Goal: Task Accomplishment & Management: Use online tool/utility

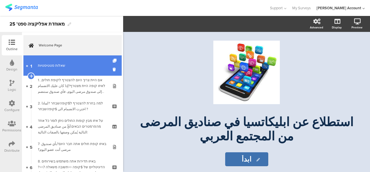
click at [67, 72] on link "1 שאלות סטטיסטיות" at bounding box center [72, 65] width 98 height 20
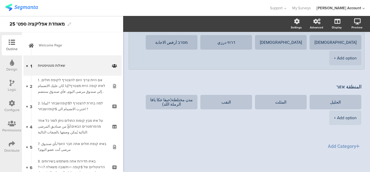
scroll to position [233, 0]
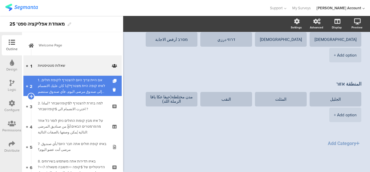
click at [42, 93] on div "1. אם היית צריך היום להצטרף לקופת חולים, לאיזו קופה היית מצטרף?إذا كان عليك الا…" at bounding box center [72, 85] width 69 height 17
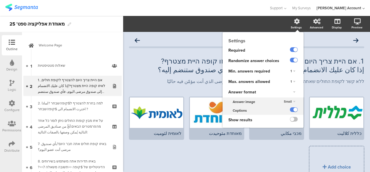
click at [289, 25] on div "Settings" at bounding box center [299, 24] width 20 height 14
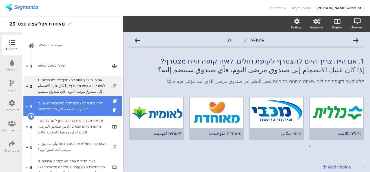
click at [48, 102] on div "2. למה בחרת להצטרף ל$קופהשבחר ?لماذا اخترت الانضمام الى $קופהשבחר ?" at bounding box center [72, 106] width 69 height 12
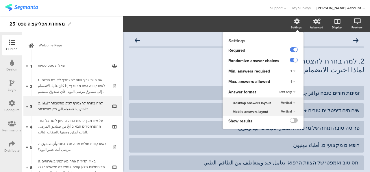
click at [289, 24] on div "Settings" at bounding box center [299, 24] width 20 height 14
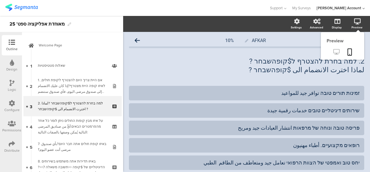
click at [334, 52] on icon at bounding box center [337, 51] width 6 height 5
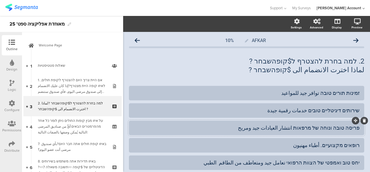
scroll to position [29, 0]
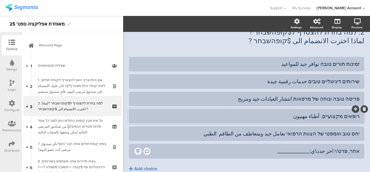
click at [322, 118] on div "רופאים מקצועיים. أطباء مهنيون" at bounding box center [247, 116] width 226 height 7
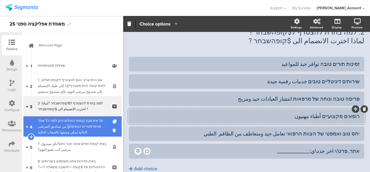
click at [59, 128] on div "על איזו מבין קופות החולים ניתן לומר כל אחד מהפרמטרים הבאים:أيٌّ من صناديق المرض…" at bounding box center [72, 125] width 69 height 17
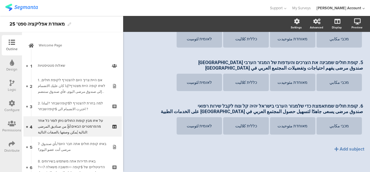
scroll to position [129, 0]
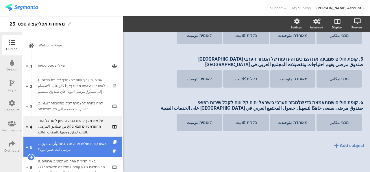
click at [71, 139] on link "5 7. באיזו קופת חולים אתה חבר היום?بأي صندوق مرضى أنت عضو اليوم؟" at bounding box center [72, 146] width 98 height 20
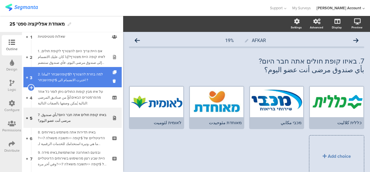
scroll to position [58, 0]
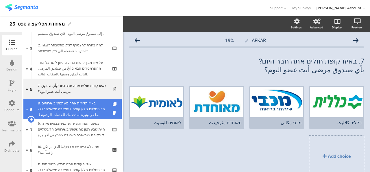
click at [75, 107] on div "8. באיזו תדירות אתה משתמש בשירותים הדיגיטליים של $קופה <<תשובה משאלה 7>>?ما هي …" at bounding box center [72, 108] width 69 height 17
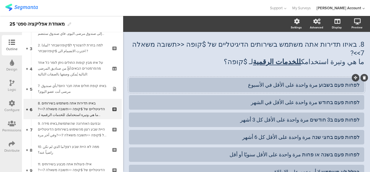
scroll to position [29, 0]
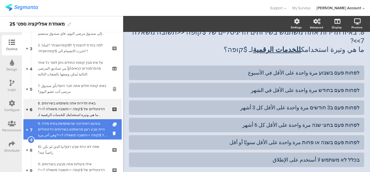
click at [84, 127] on div "9. ובפעם האחרונה שהשתמשת,באיזו מידה היית שבע רצון מהשימוש בשירותים הדיגיטליים ש…" at bounding box center [72, 128] width 69 height 17
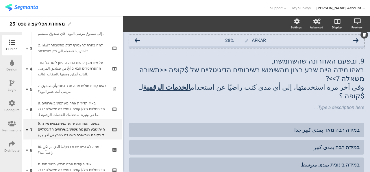
click at [354, 41] on icon at bounding box center [356, 40] width 5 height 5
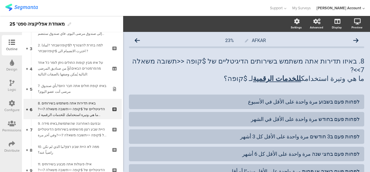
click at [354, 41] on icon at bounding box center [356, 40] width 5 height 5
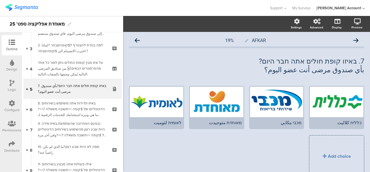
click at [354, 41] on icon at bounding box center [356, 40] width 5 height 5
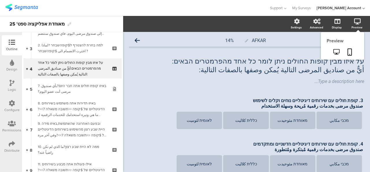
click at [352, 28] on div "Preview" at bounding box center [357, 27] width 11 height 4
click at [334, 51] on icon at bounding box center [337, 51] width 6 height 5
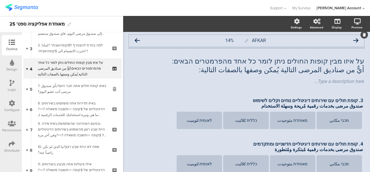
click at [354, 38] on icon at bounding box center [356, 40] width 5 height 5
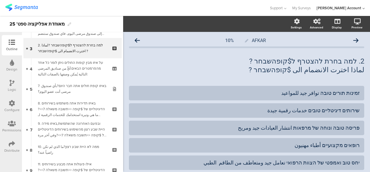
click at [354, 38] on icon at bounding box center [356, 40] width 5 height 5
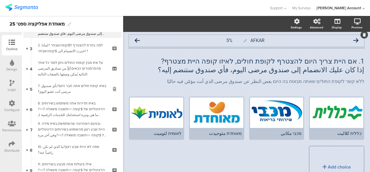
click at [134, 40] on div "AFKAR 5%" at bounding box center [246, 41] width 235 height 12
click at [139, 40] on icon at bounding box center [137, 40] width 5 height 5
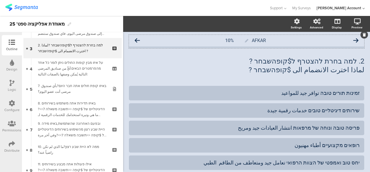
click at [138, 40] on icon at bounding box center [137, 40] width 5 height 5
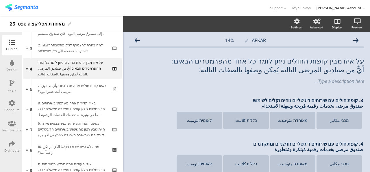
click at [138, 40] on icon at bounding box center [137, 40] width 5 height 5
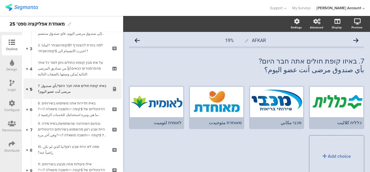
click at [138, 40] on icon at bounding box center [137, 40] width 5 height 5
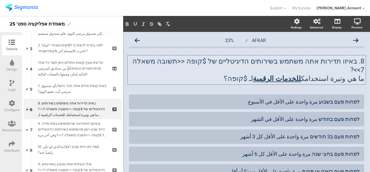
drag, startPoint x: 156, startPoint y: 59, endPoint x: 165, endPoint y: 61, distance: 9.5
click at [165, 61] on div "8. באיזו תדירות אתה משתמש בשירותים הדיגיטליים של $קופה <<תשובה משאלה 7>>? ما هي…" at bounding box center [247, 69] width 238 height 29
drag, startPoint x: 162, startPoint y: 62, endPoint x: 210, endPoint y: 63, distance: 48.0
click at [210, 63] on p "8. באיזו תדירות אתה משתמש בשירותים הדיגיטליים של $קופה <<תשובה משאלה 7>>?" at bounding box center [246, 65] width 235 height 17
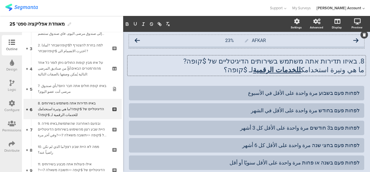
click at [354, 39] on icon at bounding box center [356, 40] width 5 height 5
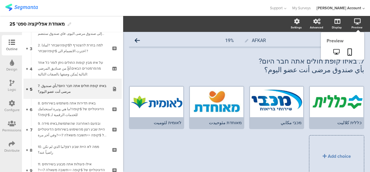
click at [354, 23] on icon at bounding box center [357, 22] width 7 height 6
click at [334, 51] on icon at bounding box center [337, 51] width 6 height 5
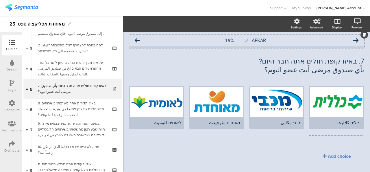
click at [137, 39] on icon at bounding box center [137, 40] width 5 height 5
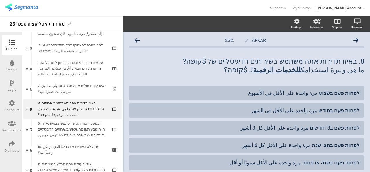
click at [137, 39] on icon at bounding box center [137, 40] width 5 height 5
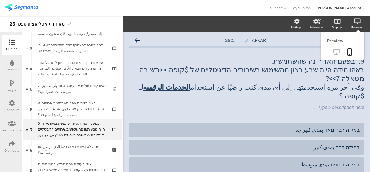
click at [334, 52] on icon at bounding box center [337, 51] width 6 height 5
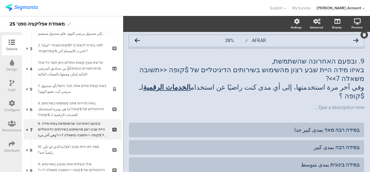
click at [354, 40] on icon at bounding box center [356, 40] width 5 height 5
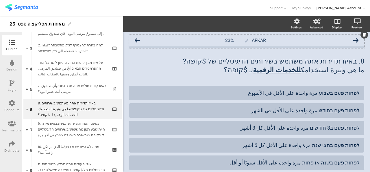
click at [354, 40] on icon at bounding box center [356, 40] width 5 height 5
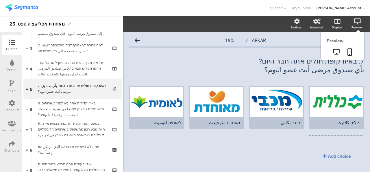
drag, startPoint x: 354, startPoint y: 23, endPoint x: 342, endPoint y: 34, distance: 16.2
click at [354, 23] on icon at bounding box center [357, 22] width 7 height 6
click at [335, 54] on icon at bounding box center [337, 51] width 6 height 5
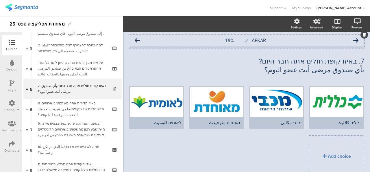
click at [131, 41] on div "AFKAR 19%" at bounding box center [246, 41] width 235 height 12
click at [135, 41] on icon at bounding box center [137, 40] width 5 height 5
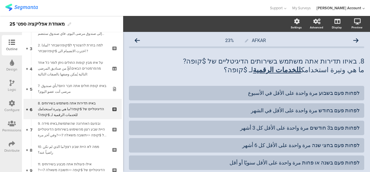
click at [135, 41] on icon at bounding box center [137, 40] width 5 height 5
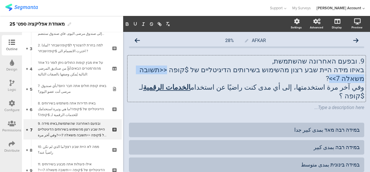
drag, startPoint x: 141, startPoint y: 69, endPoint x: 194, endPoint y: 66, distance: 53.6
click at [194, 66] on div "9. ובפעם האחרונה שהשתמשת, באיזו מידה היית שבע רצון מהשימוש בשירותים הדיגיטליים …" at bounding box center [247, 78] width 238 height 46
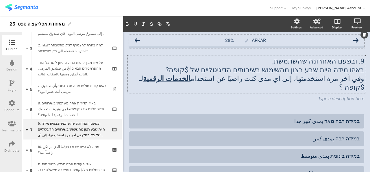
click at [354, 40] on icon at bounding box center [356, 40] width 5 height 5
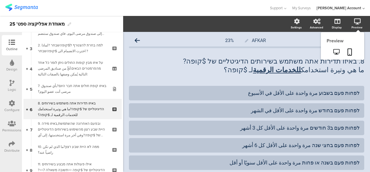
click at [350, 22] on div "Preview" at bounding box center [360, 24] width 20 height 14
click at [334, 54] on icon at bounding box center [337, 51] width 6 height 5
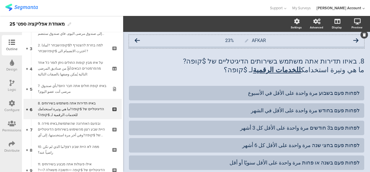
click at [354, 40] on div "AFKAR 23%" at bounding box center [246, 41] width 235 height 12
click at [354, 40] on icon at bounding box center [356, 40] width 5 height 5
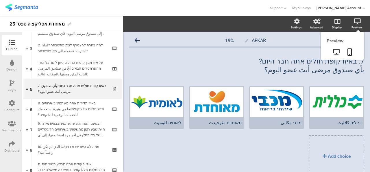
click at [354, 23] on icon at bounding box center [357, 22] width 7 height 6
click at [334, 53] on icon at bounding box center [337, 51] width 6 height 5
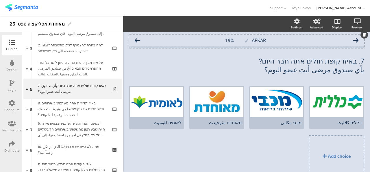
click at [134, 40] on div "AFKAR 19%" at bounding box center [246, 41] width 235 height 12
click at [135, 40] on icon at bounding box center [137, 40] width 5 height 5
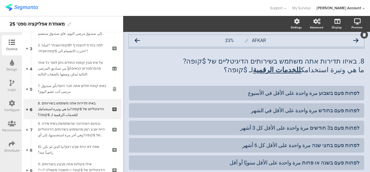
click at [135, 40] on icon at bounding box center [137, 40] width 5 height 5
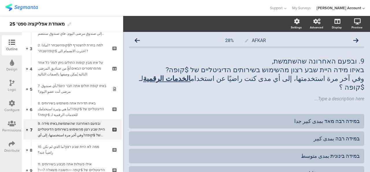
click at [135, 40] on icon at bounding box center [137, 40] width 5 height 5
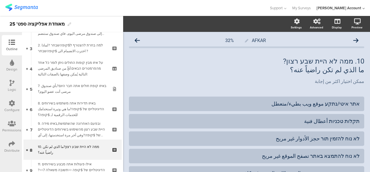
click at [135, 40] on icon at bounding box center [137, 40] width 5 height 5
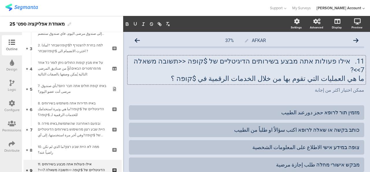
drag, startPoint x: 207, startPoint y: 62, endPoint x: 160, endPoint y: 61, distance: 47.4
click at [160, 61] on div "11. אילו פעולות אתה מבצע בשירותים הדיגיטליים של $קופה <<תשובה משאלה 7>>? ما هي …" at bounding box center [247, 69] width 238 height 29
drag, startPoint x: 158, startPoint y: 61, endPoint x: 212, endPoint y: 62, distance: 54.4
click at [212, 62] on p "11. אילו פעולות אתה מבצע בשירותים הדיגיטליים של $קופה <<תשובה משאלה 7>>?" at bounding box center [246, 65] width 235 height 17
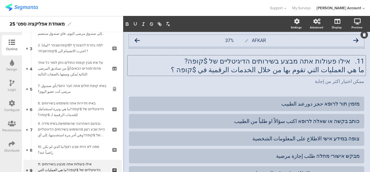
click at [354, 40] on icon at bounding box center [356, 40] width 5 height 5
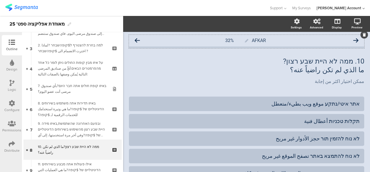
click at [354, 40] on icon at bounding box center [356, 40] width 5 height 5
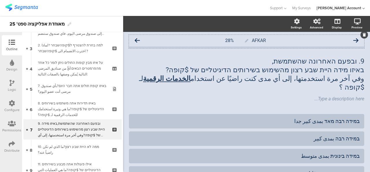
click at [132, 40] on div "AFKAR 28%" at bounding box center [246, 41] width 235 height 12
click at [135, 41] on icon at bounding box center [137, 40] width 5 height 5
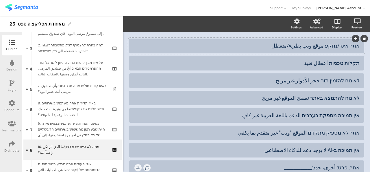
scroll to position [29, 0]
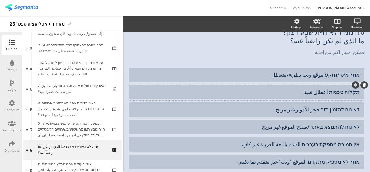
click at [311, 92] on div "תקלות טכניות أعطال فنية" at bounding box center [247, 92] width 226 height 7
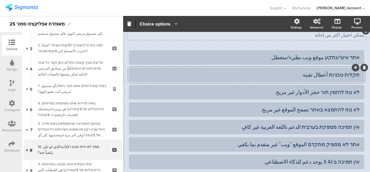
scroll to position [58, 0]
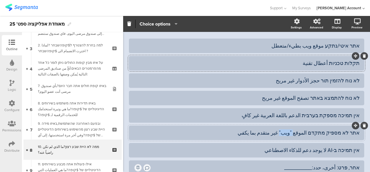
drag, startPoint x: 292, startPoint y: 132, endPoint x: 305, endPoint y: 133, distance: 12.8
click at [305, 133] on div "אתר לא מספיק מתקדם الموقع "ويب" غير متقدم بما يكفي" at bounding box center [247, 132] width 226 height 7
click at [314, 47] on div "אתר איטי/נתקע موقع ويب بطيء/متعطل" at bounding box center [247, 45] width 226 height 7
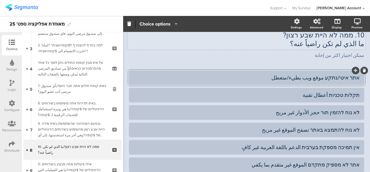
scroll to position [0, 0]
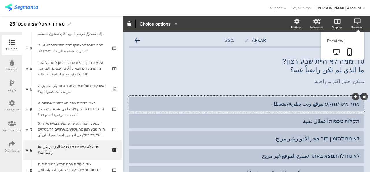
click at [354, 20] on icon at bounding box center [357, 22] width 7 height 6
click at [334, 53] on icon at bounding box center [337, 51] width 6 height 5
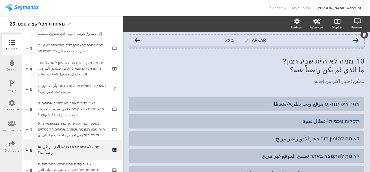
click at [355, 39] on div "AFKAR 32%" at bounding box center [246, 41] width 235 height 12
click at [354, 40] on icon at bounding box center [356, 40] width 5 height 5
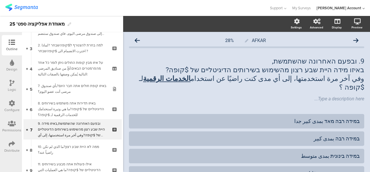
click at [354, 40] on icon at bounding box center [356, 40] width 5 height 5
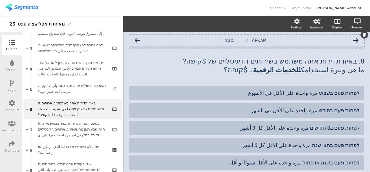
click at [133, 40] on div "AFKAR 23%" at bounding box center [246, 41] width 235 height 12
click at [137, 40] on icon at bounding box center [137, 40] width 5 height 5
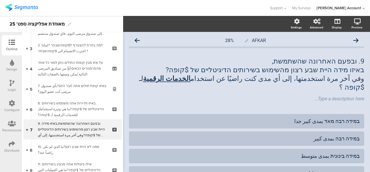
click at [137, 40] on icon at bounding box center [137, 40] width 5 height 5
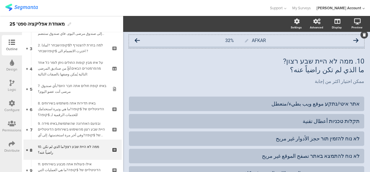
click at [137, 40] on icon at bounding box center [137, 40] width 5 height 5
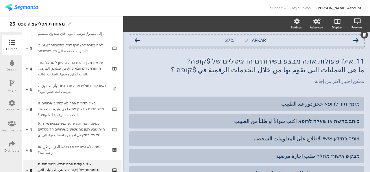
click at [137, 39] on icon at bounding box center [137, 40] width 5 height 5
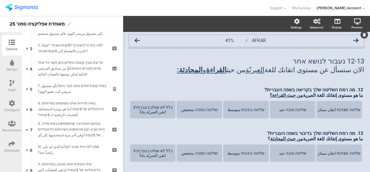
click at [136, 40] on icon at bounding box center [137, 40] width 5 height 5
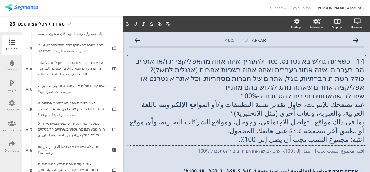
drag, startPoint x: 253, startPoint y: 66, endPoint x: 363, endPoint y: 61, distance: 110.3
click at [286, 97] on p "שים לב שהאחוזים חייבים להסתכם ל-100%" at bounding box center [246, 95] width 235 height 9
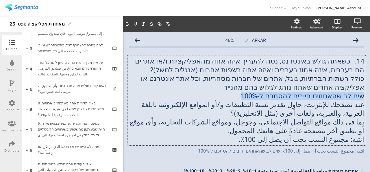
click at [286, 97] on p "שים לב שהאחוזים חייבים להסתכם ל-100%" at bounding box center [246, 95] width 235 height 9
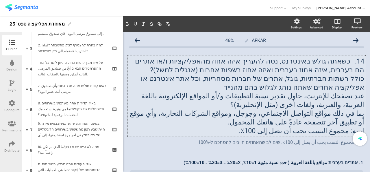
click at [326, 134] on p "انتبه: مجموع النسب يجب أن يصل إلى 100٪." at bounding box center [246, 130] width 235 height 9
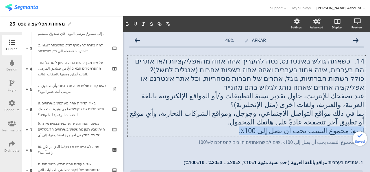
click at [326, 134] on p "انتبه: مجموع النسب يجب أن يصل إلى 100٪." at bounding box center [246, 130] width 235 height 9
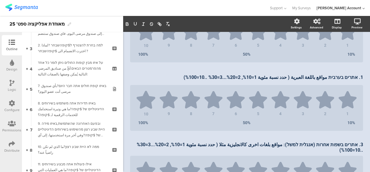
scroll to position [125, 0]
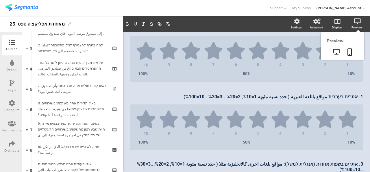
click at [352, 25] on div "Preview" at bounding box center [357, 27] width 11 height 4
click at [334, 51] on icon at bounding box center [337, 51] width 6 height 5
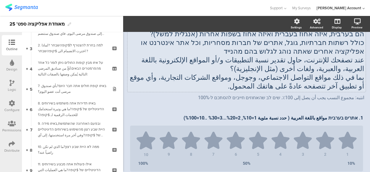
scroll to position [0, 0]
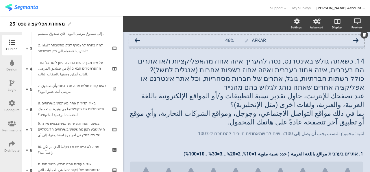
click at [136, 41] on icon at bounding box center [137, 40] width 5 height 5
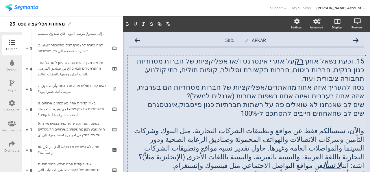
drag, startPoint x: 257, startPoint y: 74, endPoint x: 357, endPoint y: 74, distance: 99.8
click at [357, 74] on div "15. וכעת נשאל אותך רק על אתרי אינטרנט ו/או אפליקציות של חברות מסחריות כגון בנקי…" at bounding box center [247, 117] width 238 height 124
click at [291, 109] on p "שים לב שהאחוזים חייבים להסתכם ל-100%" at bounding box center [246, 113] width 235 height 9
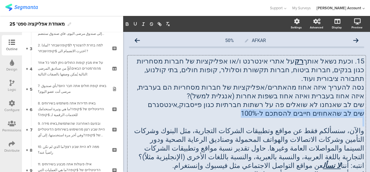
click at [291, 109] on p "שים לב שהאחוזים חייבים להסתכם ל-100%" at bounding box center [246, 113] width 235 height 9
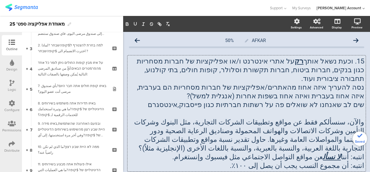
click at [285, 161] on p "انتبه: أن مجموع النسب يجب أن يصل إلى ١٠٠٪." at bounding box center [246, 165] width 235 height 9
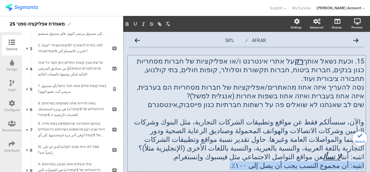
click at [285, 161] on p "انتبه: أن مجموع النسب يجب أن يصل إلى ١٠٠٪." at bounding box center [246, 165] width 235 height 9
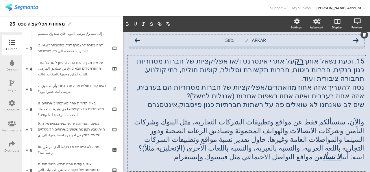
click at [137, 40] on icon at bounding box center [137, 40] width 5 height 5
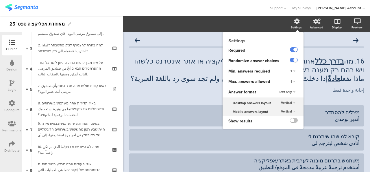
click at [295, 23] on icon at bounding box center [297, 22] width 6 height 6
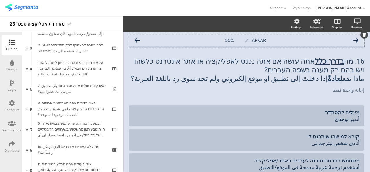
click at [135, 40] on icon at bounding box center [137, 40] width 5 height 5
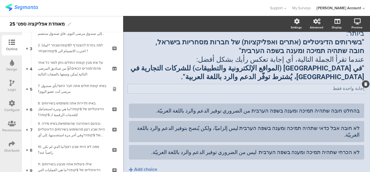
scroll to position [49, 0]
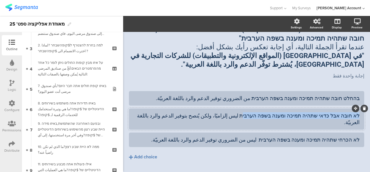
drag, startPoint x: 260, startPoint y: 107, endPoint x: 359, endPoint y: 105, distance: 99.2
click at [359, 108] on div "לא חובה אבל כדאי שתהיה תמיכה ומענה בשפה הערבית ليس إلزاميًا، ولكن يُنصح بتوفير …" at bounding box center [246, 118] width 235 height 21
click at [270, 112] on div "לא חובה אבל כדאי שתהיה תמיכה ומענה בשפה הערבית ليس إلزاميًا، ولكن يُنصح بتوفير …" at bounding box center [247, 119] width 226 height 14
drag, startPoint x: 258, startPoint y: 108, endPoint x: 370, endPoint y: 103, distance: 112.4
click at [370, 103] on div "Pin in place Exclusive answer Allow commenting Choice options Settings Advanced…" at bounding box center [246, 94] width 247 height 156
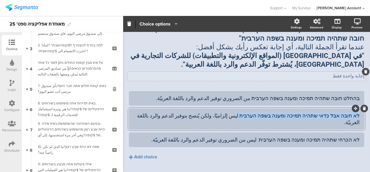
copy div "לא חובה אבל כדאי שתהיה תמיכה ומענה בשפה הערבית"
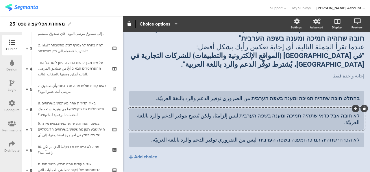
click at [223, 112] on div "לא חובה אבל כדאי שתהיה תמיכה ומענה בשפה הערבית ليس إلزاميًا، ولكن يُنصح بتوفير …" at bounding box center [247, 119] width 226 height 14
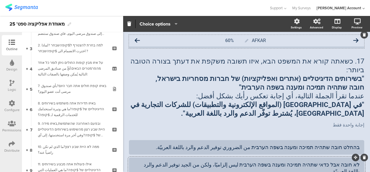
click at [137, 38] on icon at bounding box center [137, 40] width 5 height 5
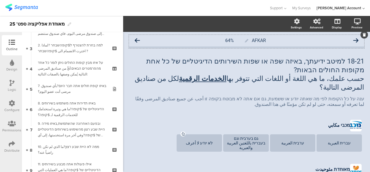
click at [138, 38] on div "AFKAR 64%" at bounding box center [246, 41] width 235 height 12
click at [135, 42] on div "AFKAR 64%" at bounding box center [246, 41] width 235 height 12
click at [136, 41] on icon at bounding box center [137, 40] width 5 height 5
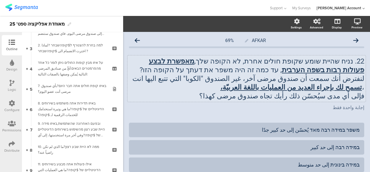
click at [219, 78] on div "22. נניח שהיית שומע שקופת חולים אחרת, לא הקופה שלך, מאפשרת לבצע פעולות רבות בשפ…" at bounding box center [247, 78] width 238 height 46
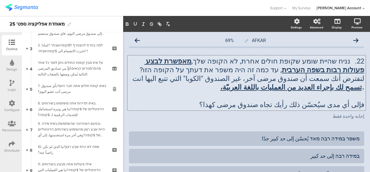
click at [219, 78] on p "لنفترض أنك سمعت أن صندوق مرضى آخر، غير الصندوق "الكوبا" التي تتبع اليها انت ، ت…" at bounding box center [246, 82] width 235 height 17
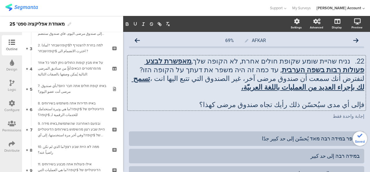
click at [224, 81] on p "لنفترض أنك سمعت أن صندوق مرضى آخر، غير الصندوق التي تتبع اليها انت ، تسمح لك بإ…" at bounding box center [246, 82] width 235 height 17
click at [198, 80] on p "لنفترض أنك سمعت أن صندوق مرضى آخر، غير الصندوق الذي تتبع اليها انت ، تسمح لك بإ…" at bounding box center [246, 82] width 235 height 17
click at [139, 40] on icon at bounding box center [137, 40] width 5 height 5
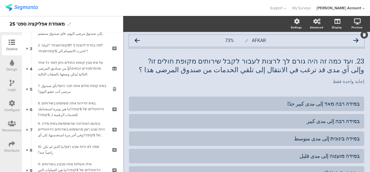
click at [138, 41] on icon at bounding box center [137, 40] width 5 height 5
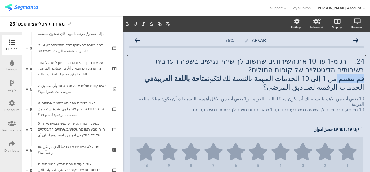
drag, startPoint x: 342, startPoint y: 78, endPoint x: 362, endPoint y: 77, distance: 20.6
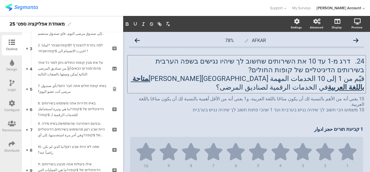
click at [252, 81] on p "قيّم من 1 إلى 10 الخدمات المهمة بالنسبة لك لتكون متاحة باللغة العربية في الخدما…" at bounding box center [246, 82] width 235 height 17
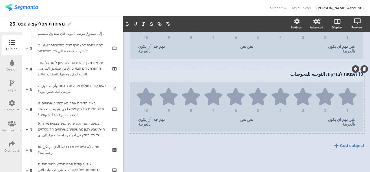
scroll to position [727, 0]
drag, startPoint x: 326, startPoint y: 74, endPoint x: 352, endPoint y: 77, distance: 25.6
click at [352, 77] on div "10 הפניות לבדיקות التوجيه للفحوصات 10 הפניות לבדיקות التوجيه للفحوصات 10 הפניות…" at bounding box center [247, 74] width 236 height 9
copy p "הפניות לבדיקות"
click at [284, 71] on div "10 הפניות לבדיקות التوجيه للفحوصات 10 הפניות לבדיקות التوجيه للفحوصات 10 הפניות…" at bounding box center [247, 74] width 236 height 9
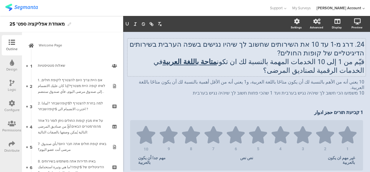
scroll to position [0, 0]
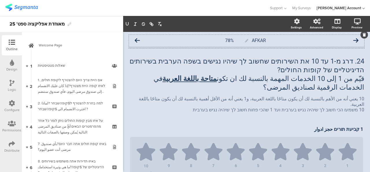
click at [137, 40] on icon at bounding box center [137, 40] width 5 height 5
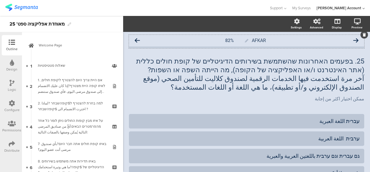
click at [354, 41] on icon at bounding box center [356, 40] width 5 height 5
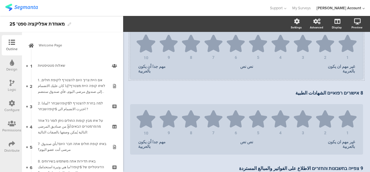
scroll to position [550, 0]
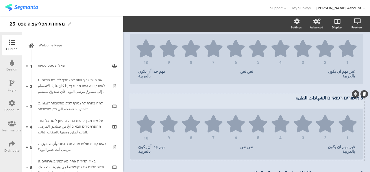
click at [316, 99] on p "8 אישורים רפואיים الشهادات الطبية" at bounding box center [246, 97] width 233 height 5
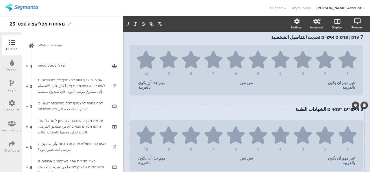
click at [319, 112] on p "8 אישורים רפואיים الشهادات الطبية" at bounding box center [246, 108] width 233 height 5
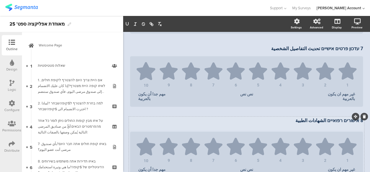
click at [315, 121] on p "8 אישורים רפואיים الشهادات الطبية" at bounding box center [246, 119] width 233 height 5
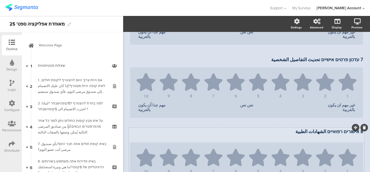
click at [316, 129] on div "8 אישורים רפואיים الشهادات الطبية 8 אישורים רפואיים الشهادات الطبية" at bounding box center [247, 134] width 236 height 14
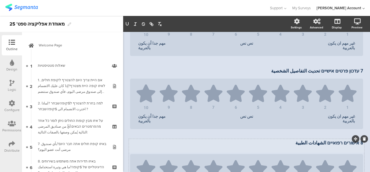
click at [312, 142] on p "8 אישורים רפואיים الشهادات الطبية" at bounding box center [246, 142] width 233 height 5
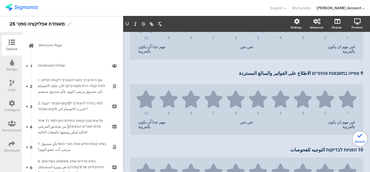
scroll to position [728, 0]
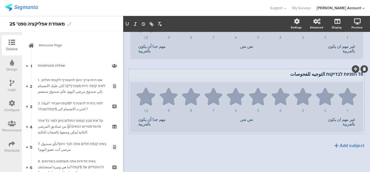
click at [316, 73] on p "10 הפניות לבדיקות التوجيه للفحوصات" at bounding box center [246, 73] width 233 height 5
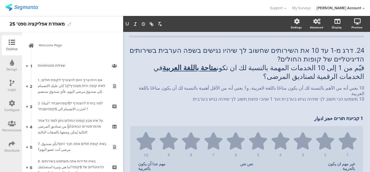
scroll to position [0, 0]
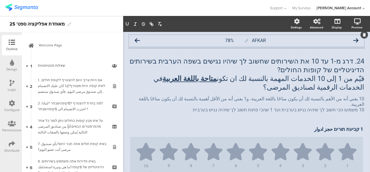
click at [139, 40] on icon at bounding box center [137, 40] width 5 height 5
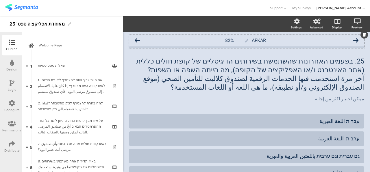
click at [354, 42] on icon at bounding box center [356, 40] width 5 height 5
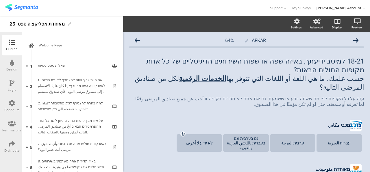
click at [354, 41] on icon at bounding box center [356, 40] width 5 height 5
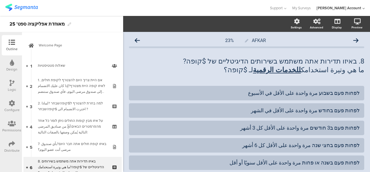
click at [354, 41] on icon at bounding box center [356, 40] width 5 height 5
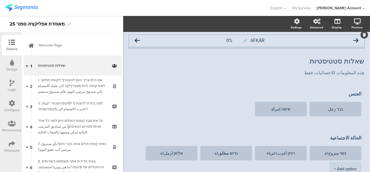
click at [137, 42] on icon at bounding box center [137, 40] width 5 height 5
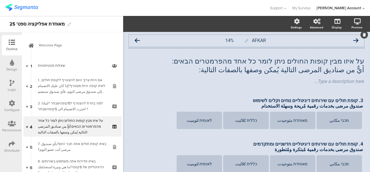
click at [137, 42] on icon at bounding box center [137, 40] width 5 height 5
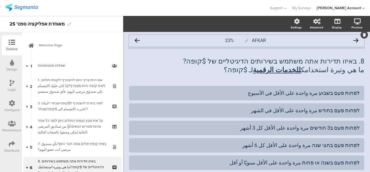
click at [354, 41] on icon at bounding box center [356, 40] width 5 height 5
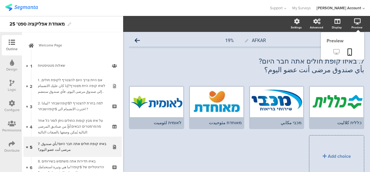
click at [334, 53] on icon at bounding box center [337, 51] width 6 height 5
click at [354, 23] on icon at bounding box center [357, 22] width 7 height 6
click at [329, 54] on link at bounding box center [336, 52] width 14 height 10
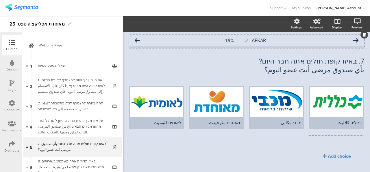
click at [137, 42] on icon at bounding box center [137, 40] width 5 height 5
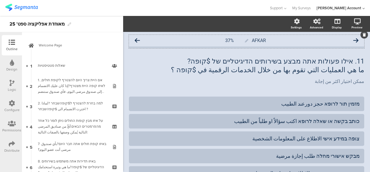
click at [350, 43] on div "AFKAR 37%" at bounding box center [246, 41] width 235 height 12
click at [349, 43] on div "AFKAR 37%" at bounding box center [246, 41] width 235 height 12
click at [354, 41] on icon at bounding box center [356, 40] width 5 height 5
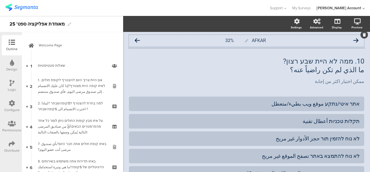
click at [354, 41] on icon at bounding box center [356, 40] width 5 height 5
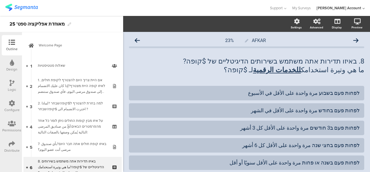
click at [354, 41] on icon at bounding box center [356, 40] width 5 height 5
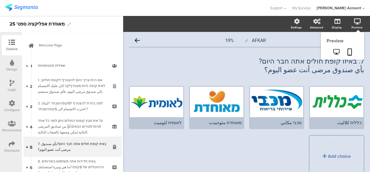
click at [356, 20] on icon at bounding box center [357, 22] width 7 height 6
click at [335, 50] on icon at bounding box center [337, 51] width 6 height 5
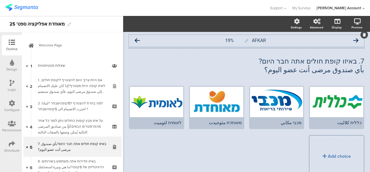
click at [137, 41] on icon at bounding box center [137, 40] width 5 height 5
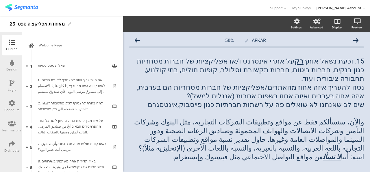
click at [137, 41] on icon at bounding box center [137, 40] width 5 height 5
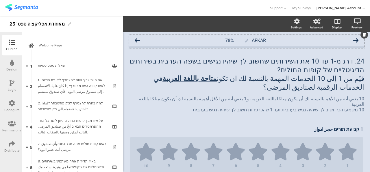
click at [136, 42] on icon at bounding box center [137, 40] width 5 height 5
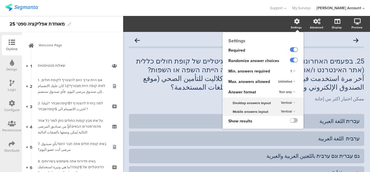
click at [294, 23] on icon at bounding box center [297, 22] width 6 height 6
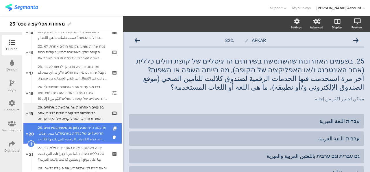
scroll to position [287, 0]
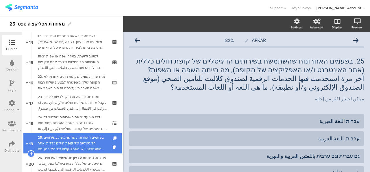
click at [33, 144] on div at bounding box center [31, 143] width 5 height 20
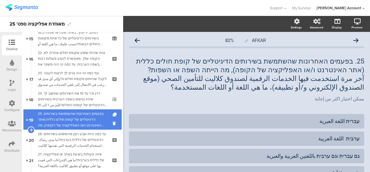
scroll to position [316, 0]
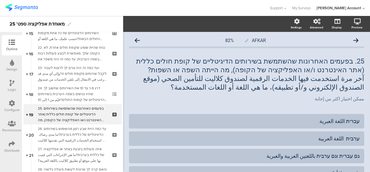
drag, startPoint x: 61, startPoint y: 114, endPoint x: 12, endPoint y: 84, distance: 57.4
click at [12, 84] on icon at bounding box center [12, 83] width 5 height 6
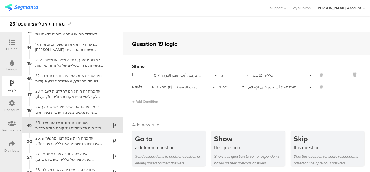
scroll to position [204, 0]
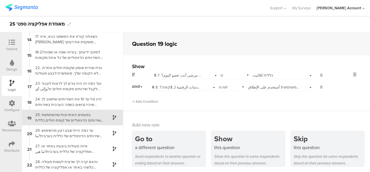
click at [11, 47] on div "Outline" at bounding box center [12, 48] width 12 height 5
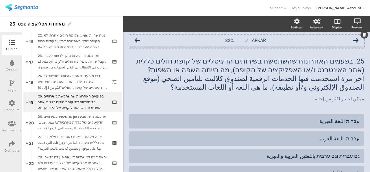
click at [136, 39] on icon at bounding box center [137, 40] width 5 height 5
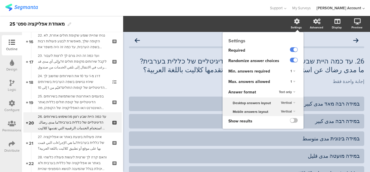
click at [292, 32] on div "Settings Required Randomize answer choices Min. answers required 1 Max. answers…" at bounding box center [263, 80] width 81 height 96
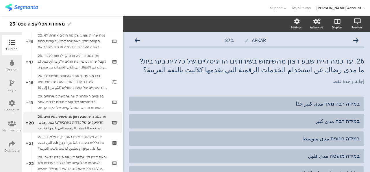
click at [12, 86] on div at bounding box center [12, 83] width 5 height 7
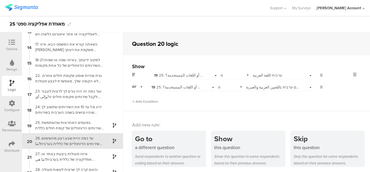
scroll to position [204, 0]
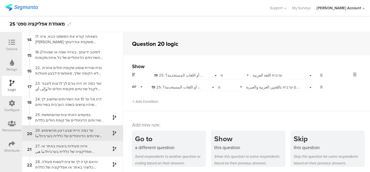
click at [45, 151] on div "27. איזה פעולות ביצעת באתר או אפליקציה של כללית בערבית?ما هي الإجراءات التي قمت…" at bounding box center [68, 148] width 72 height 11
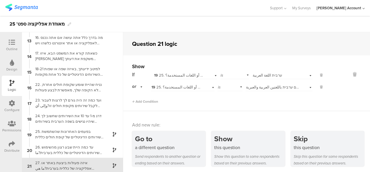
scroll to position [204, 0]
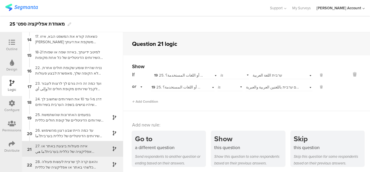
click at [68, 167] on div "28. והאם קרה לך שרצית לעשות פעולה כלשהי באתר או אפליקציה של כללית בערבית ולא יכ…" at bounding box center [68, 164] width 72 height 11
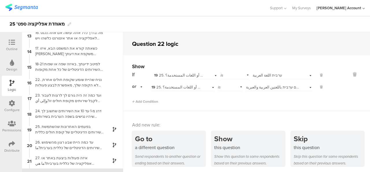
scroll to position [204, 0]
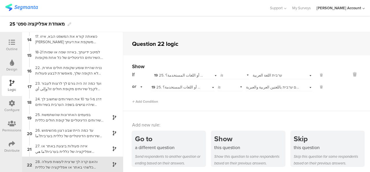
click at [10, 44] on icon at bounding box center [12, 42] width 6 height 6
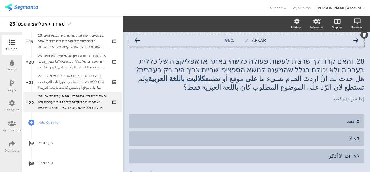
click at [354, 40] on icon at bounding box center [356, 40] width 5 height 5
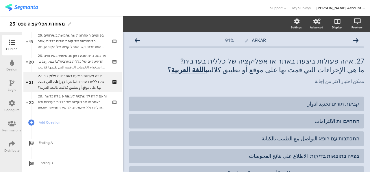
click at [354, 41] on icon at bounding box center [356, 40] width 5 height 5
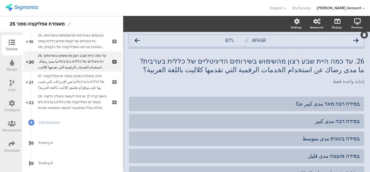
click at [138, 39] on icon at bounding box center [137, 40] width 5 height 5
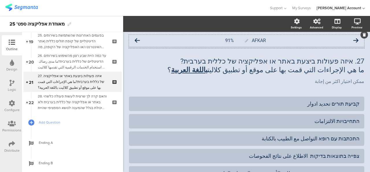
click at [354, 38] on icon at bounding box center [356, 40] width 5 height 5
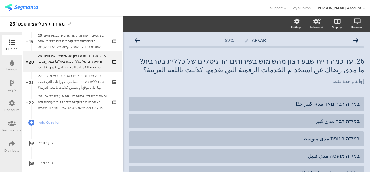
click at [354, 38] on icon at bounding box center [356, 40] width 5 height 5
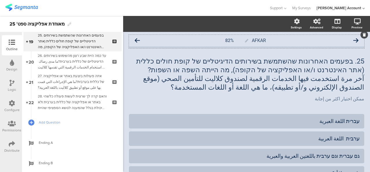
click at [354, 38] on icon at bounding box center [356, 40] width 5 height 5
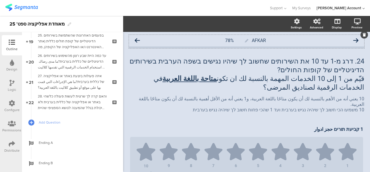
click at [139, 38] on icon at bounding box center [137, 40] width 5 height 5
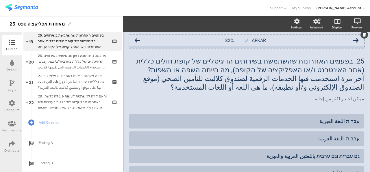
click at [138, 38] on icon at bounding box center [137, 40] width 5 height 5
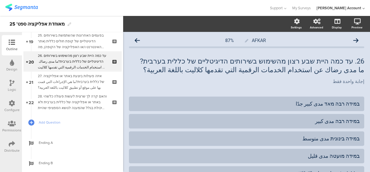
click at [138, 38] on icon at bounding box center [137, 40] width 5 height 5
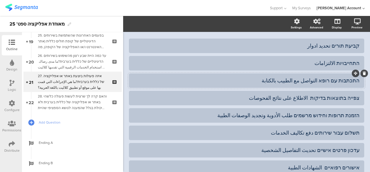
scroll to position [87, 0]
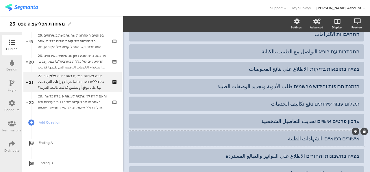
click at [314, 141] on div "אישורים רפואיים الشهادات الطبية" at bounding box center [247, 138] width 226 height 7
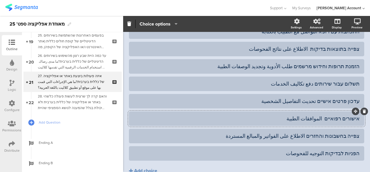
scroll to position [116, 0]
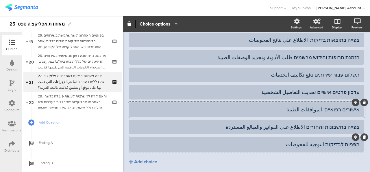
click at [314, 145] on div "הפניות לבדיקות التوجيه للفحوصات" at bounding box center [247, 144] width 226 height 7
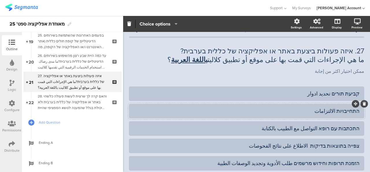
scroll to position [0, 0]
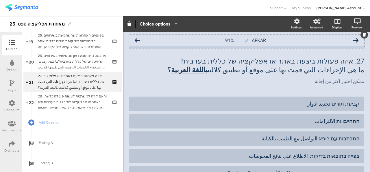
click at [135, 39] on icon at bounding box center [137, 40] width 5 height 5
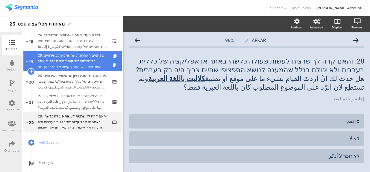
scroll to position [360, 0]
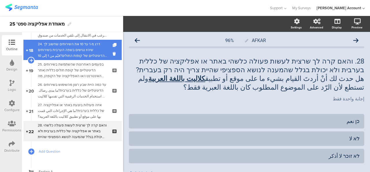
click at [52, 55] on div "24. דרג מ-1 עד 10 את השירותים שחשוב לך שיהיו נגישים בשפה הערבית בשירותים הדיגיט…" at bounding box center [72, 49] width 69 height 17
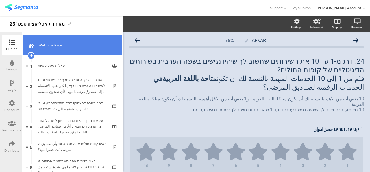
click at [73, 45] on span "Welcome Page" at bounding box center [76, 45] width 74 height 6
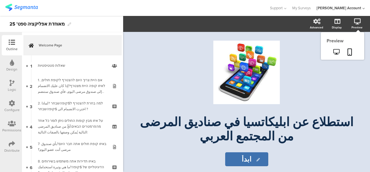
click at [357, 25] on div "Preview" at bounding box center [360, 24] width 20 height 14
click at [332, 53] on link at bounding box center [336, 52] width 14 height 10
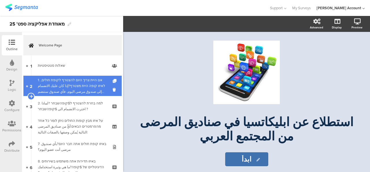
click at [62, 89] on div "1. אם היית צריך היום להצטרף לקופת חולים, לאיזו קופה היית מצטרף?إذا كان عليك الا…" at bounding box center [72, 85] width 69 height 17
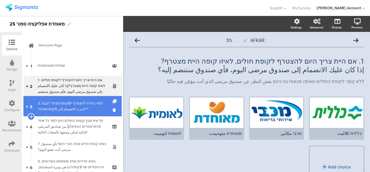
click at [76, 109] on div "2. למה בחרת להצטרף ל$קופהשבחר ?لماذا اخترت الانضمام الى $קופהשבחר ?" at bounding box center [72, 106] width 69 height 12
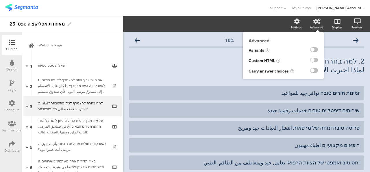
click at [314, 22] on icon at bounding box center [317, 22] width 7 height 6
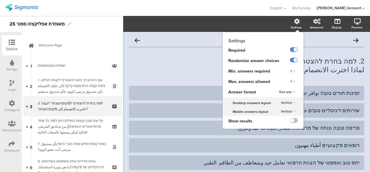
click at [288, 83] on div "1" at bounding box center [293, 81] width 10 height 7
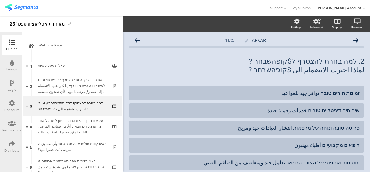
scroll to position [29, 0]
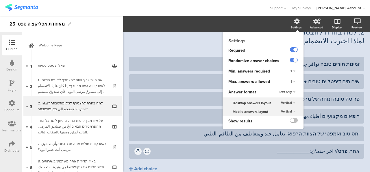
click at [282, 82] on div "1" at bounding box center [292, 81] width 21 height 10
click at [288, 82] on div "1" at bounding box center [293, 81] width 10 height 7
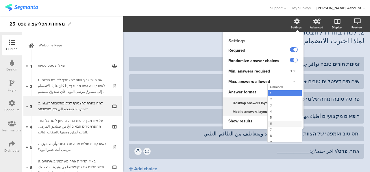
click at [283, 123] on div "6" at bounding box center [285, 123] width 34 height 6
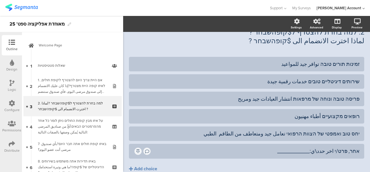
click at [210, 51] on div "2. למה בחרת להצטרף ל$קופהשבחר ? لماذا اخترت الانضمام الى $קופהשבחר ? 2. למה בחר…" at bounding box center [246, 36] width 235 height 29
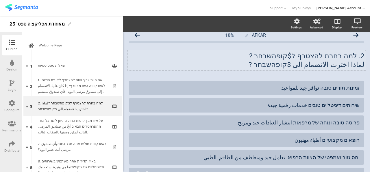
scroll to position [0, 0]
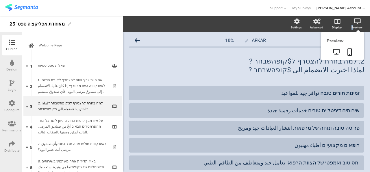
click at [350, 25] on div "Preview" at bounding box center [360, 24] width 20 height 14
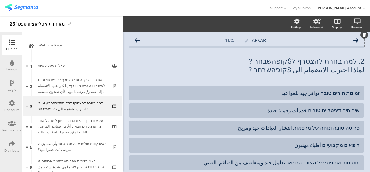
click at [354, 38] on icon at bounding box center [356, 40] width 5 height 5
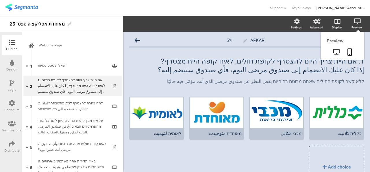
click at [352, 25] on div "Preview" at bounding box center [357, 27] width 11 height 4
click at [336, 52] on link at bounding box center [336, 52] width 14 height 10
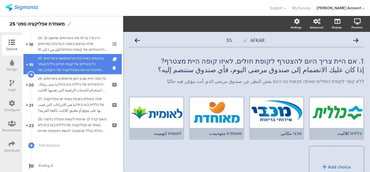
scroll to position [345, 0]
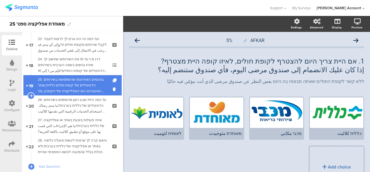
click at [63, 80] on div "25. בפעמים האחרונות שהשתמשת בשירותים הדיגיטליים של קופת חולים כללית (אתר האינטר…" at bounding box center [72, 84] width 69 height 17
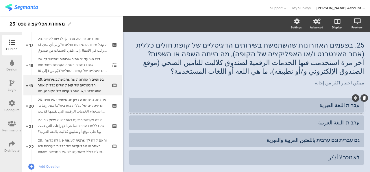
scroll to position [29, 0]
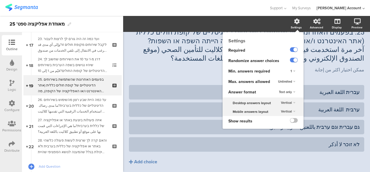
click at [293, 32] on div "Settings Required Randomize answer choices Min. answers required 1 Max. answers…" at bounding box center [263, 80] width 81 height 96
click at [284, 81] on span "Unlimited" at bounding box center [285, 81] width 14 height 5
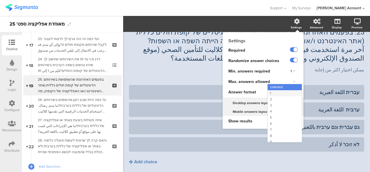
click at [284, 91] on div "1" at bounding box center [285, 93] width 34 height 6
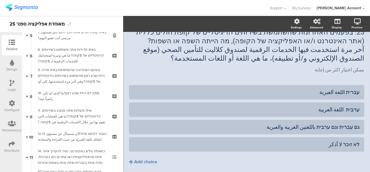
scroll to position [0, 0]
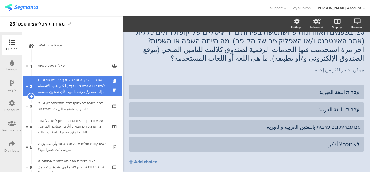
click at [62, 83] on div "1. אם היית צריך היום להצטרף לקופת חולים, לאיזו קופה היית מצטרף?إذا كان عليك الا…" at bounding box center [72, 85] width 69 height 17
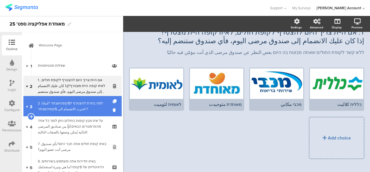
click at [65, 102] on div "2. למה בחרת להצטרף ל$קופהשבחר ?لماذا اخترت الانضمام الى $קופהשבחר ?" at bounding box center [72, 106] width 69 height 12
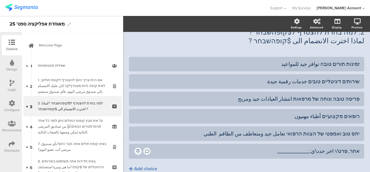
scroll to position [26, 0]
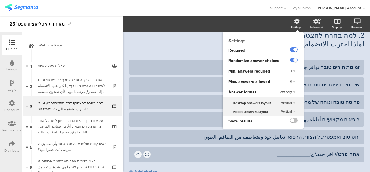
click at [288, 80] on div "6" at bounding box center [293, 81] width 10 height 7
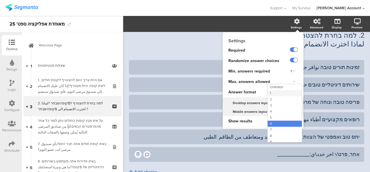
scroll to position [0, 0]
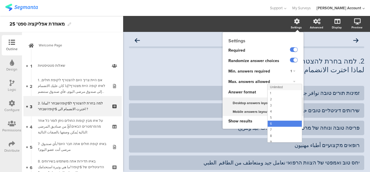
click at [285, 88] on div "Unlimited" at bounding box center [285, 87] width 34 height 6
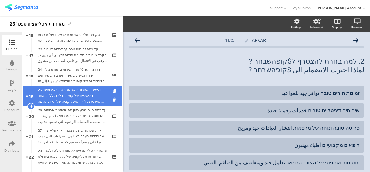
scroll to position [347, 0]
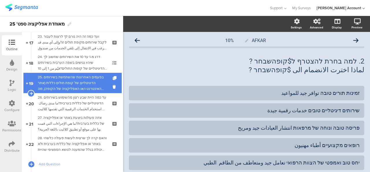
click at [80, 89] on div "25. בפעמים האחרונות שהשתמשת בשירותים הדיגיטליים של קופת חולים כללית (אתר האינטר…" at bounding box center [72, 82] width 69 height 17
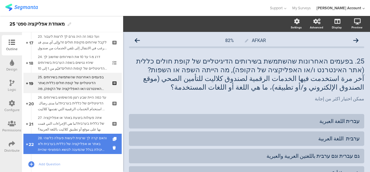
click at [48, 141] on div "28. והאם קרה לך שרצית לעשות פעולה כלשהי באתר או אפליקציה של כללית בערבית ולא יכ…" at bounding box center [72, 143] width 69 height 17
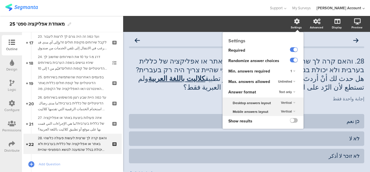
click at [288, 81] on span "Unlimited" at bounding box center [285, 81] width 14 height 5
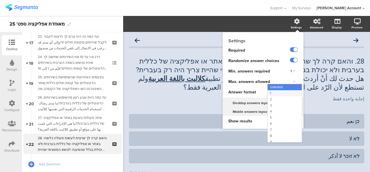
click at [284, 94] on div "1" at bounding box center [285, 93] width 34 height 6
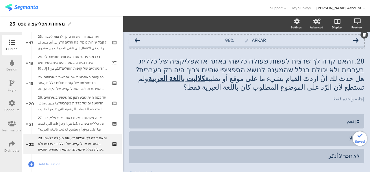
click at [212, 40] on div "AFKAR 96%" at bounding box center [246, 41] width 235 height 12
